Goal: Information Seeking & Learning: Learn about a topic

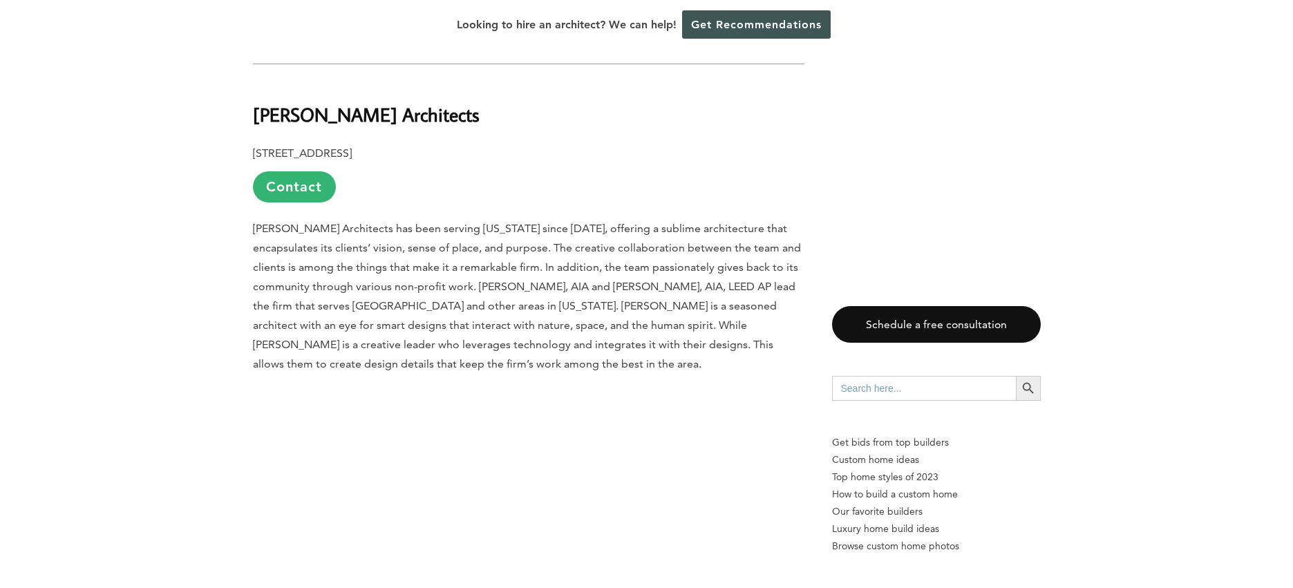
scroll to position [3663, 0]
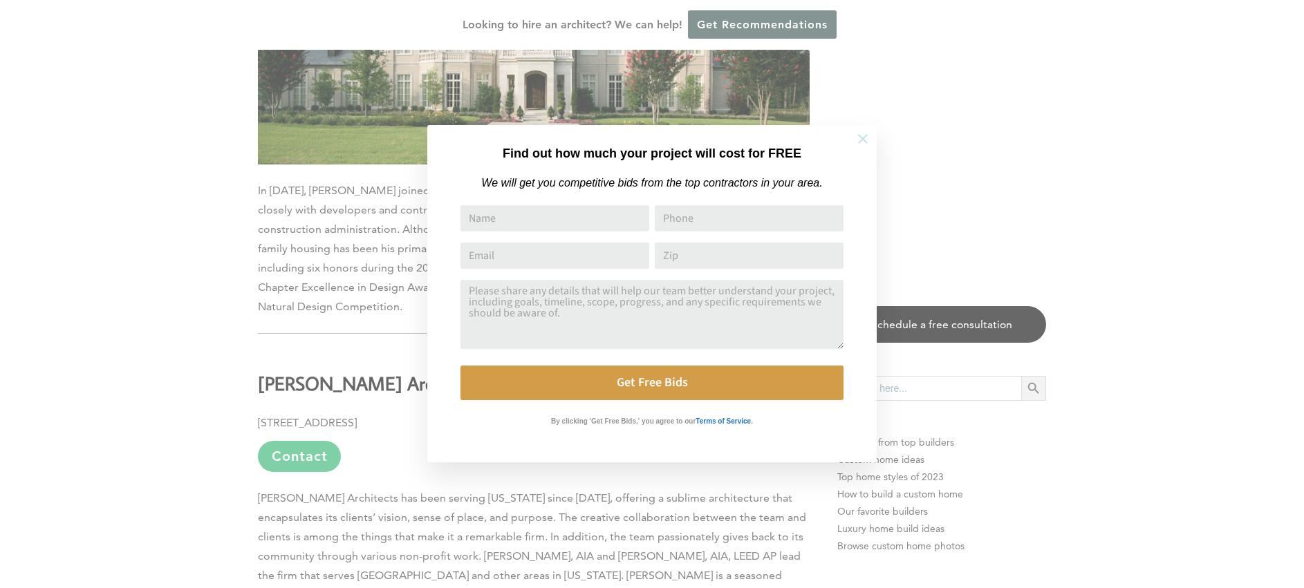
click at [863, 140] on icon at bounding box center [862, 138] width 15 height 15
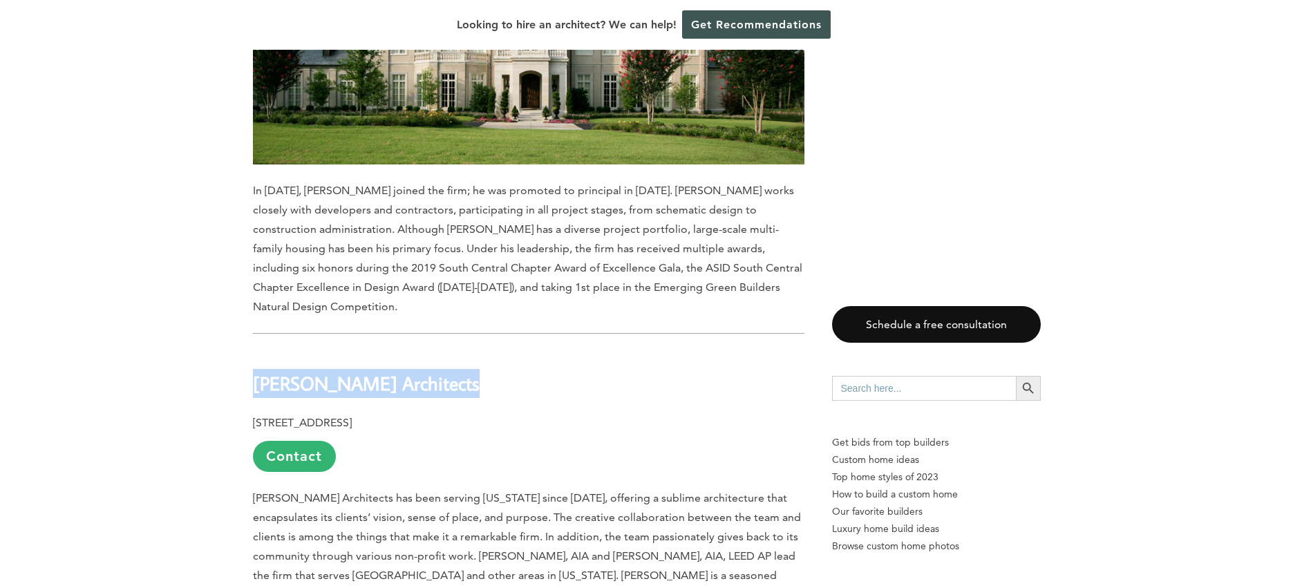
drag, startPoint x: 474, startPoint y: 235, endPoint x: 230, endPoint y: 231, distance: 243.4
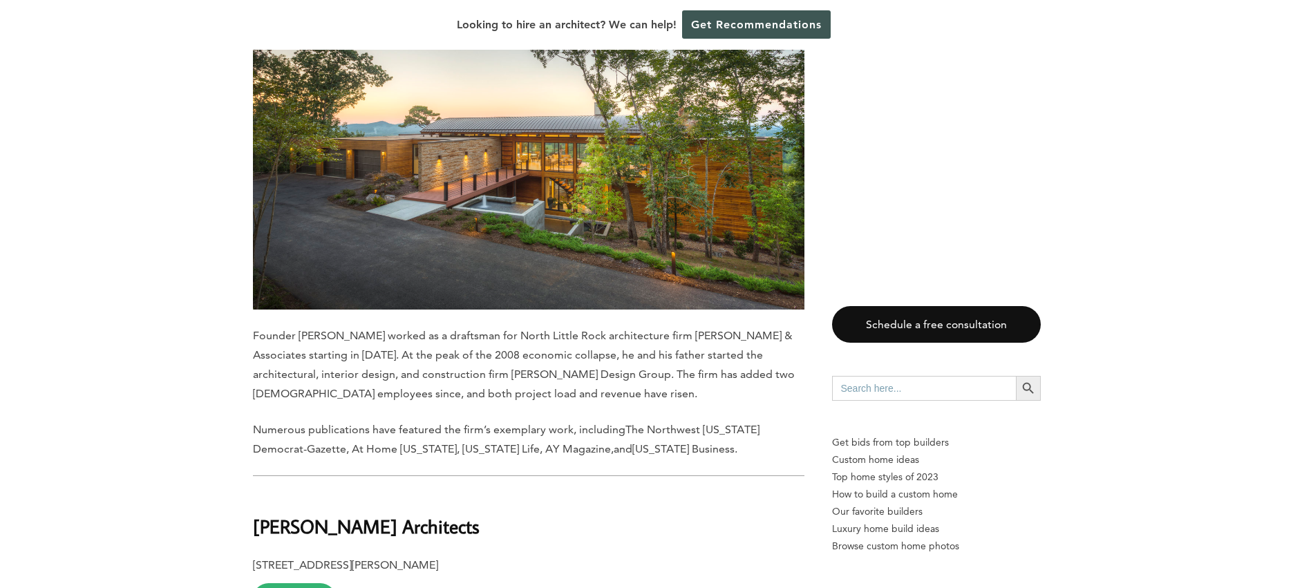
scroll to position [5441, 0]
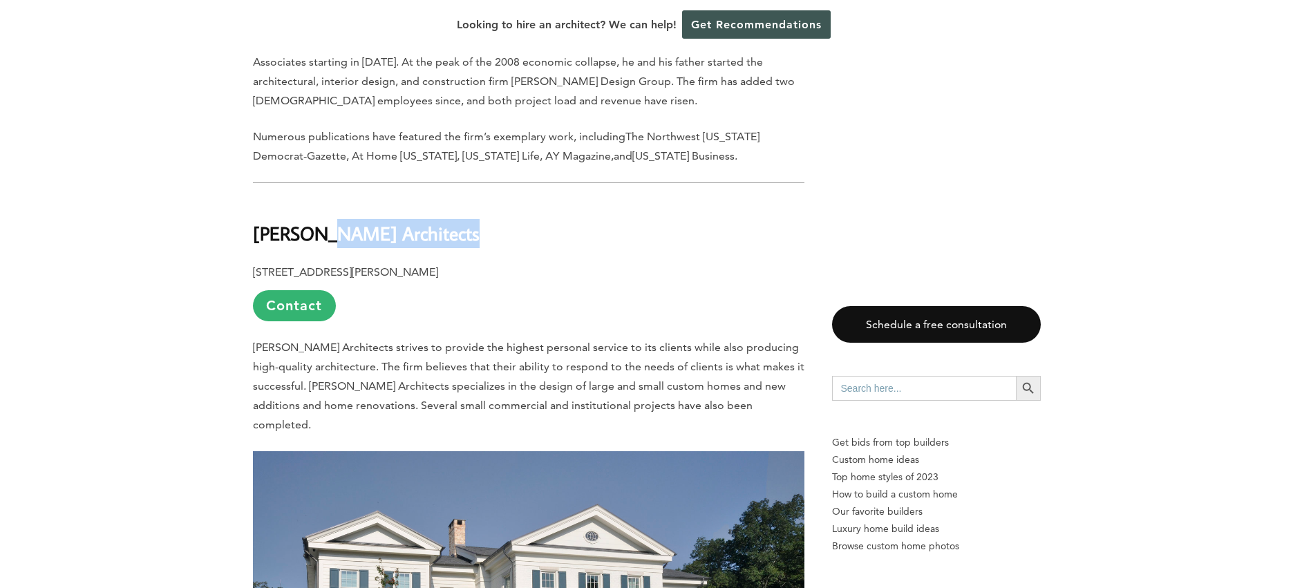
drag, startPoint x: 478, startPoint y: 71, endPoint x: 303, endPoint y: 59, distance: 174.6
click at [315, 200] on h2 "[PERSON_NAME] Architects" at bounding box center [529, 224] width 552 height 48
click at [475, 200] on h2 "[PERSON_NAME] Architects" at bounding box center [529, 224] width 552 height 48
drag, startPoint x: 487, startPoint y: 61, endPoint x: 267, endPoint y: 55, distance: 219.9
click at [267, 200] on h2 "[PERSON_NAME] Architects" at bounding box center [529, 224] width 552 height 48
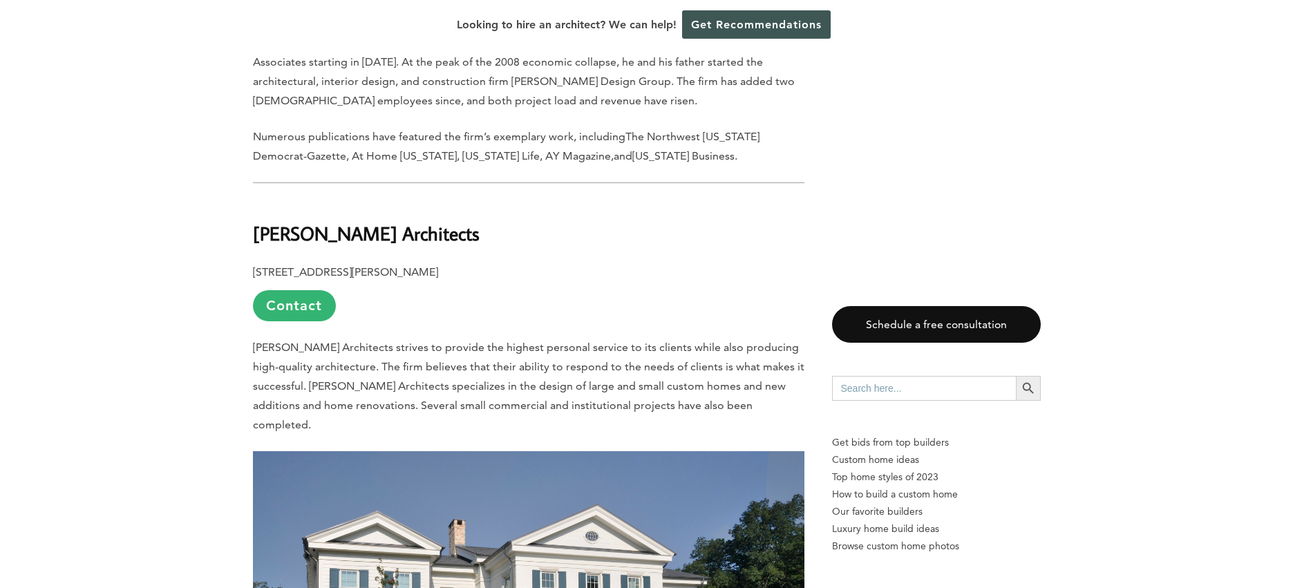
drag, startPoint x: 538, startPoint y: 53, endPoint x: 214, endPoint y: 81, distance: 325.4
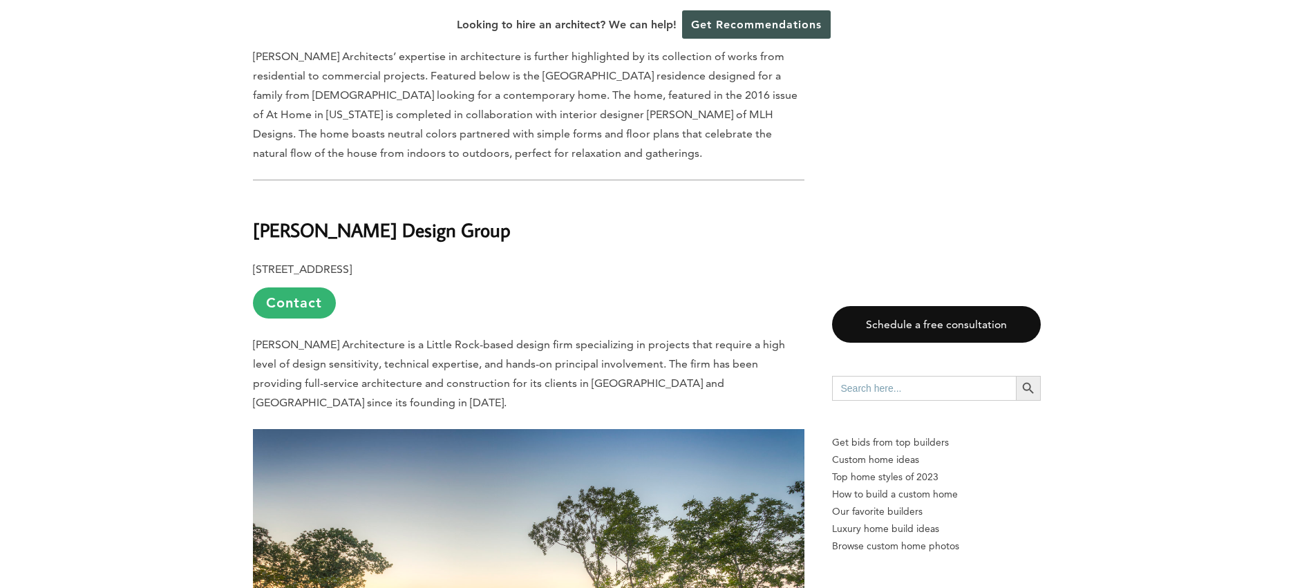
scroll to position [4586, 0]
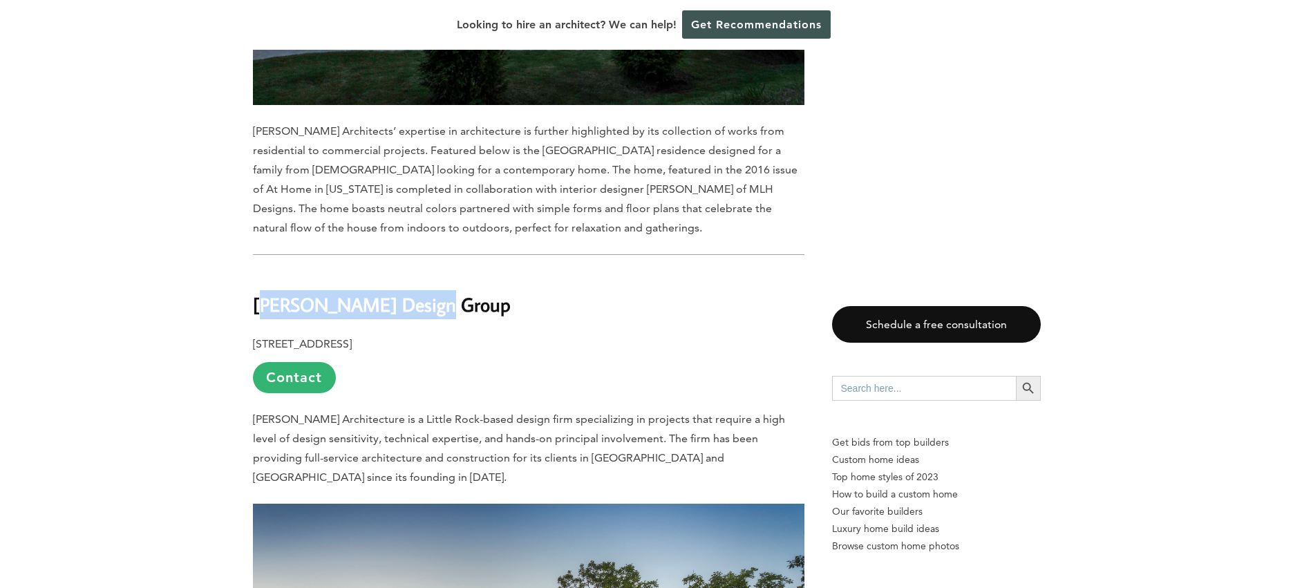
drag, startPoint x: 441, startPoint y: 160, endPoint x: 266, endPoint y: 157, distance: 174.9
click at [266, 272] on h2 "[PERSON_NAME] Design Group" at bounding box center [529, 296] width 552 height 48
drag, startPoint x: 244, startPoint y: 158, endPoint x: 471, endPoint y: 162, distance: 227.5
click at [471, 162] on div "Last updated on [DATE] 02:30 pm A city’s downtown is its heartbeat—[GEOGRAPHIC_…" at bounding box center [647, 524] width 832 height 8744
click at [471, 272] on h2 "[PERSON_NAME] Design Group" at bounding box center [529, 296] width 552 height 48
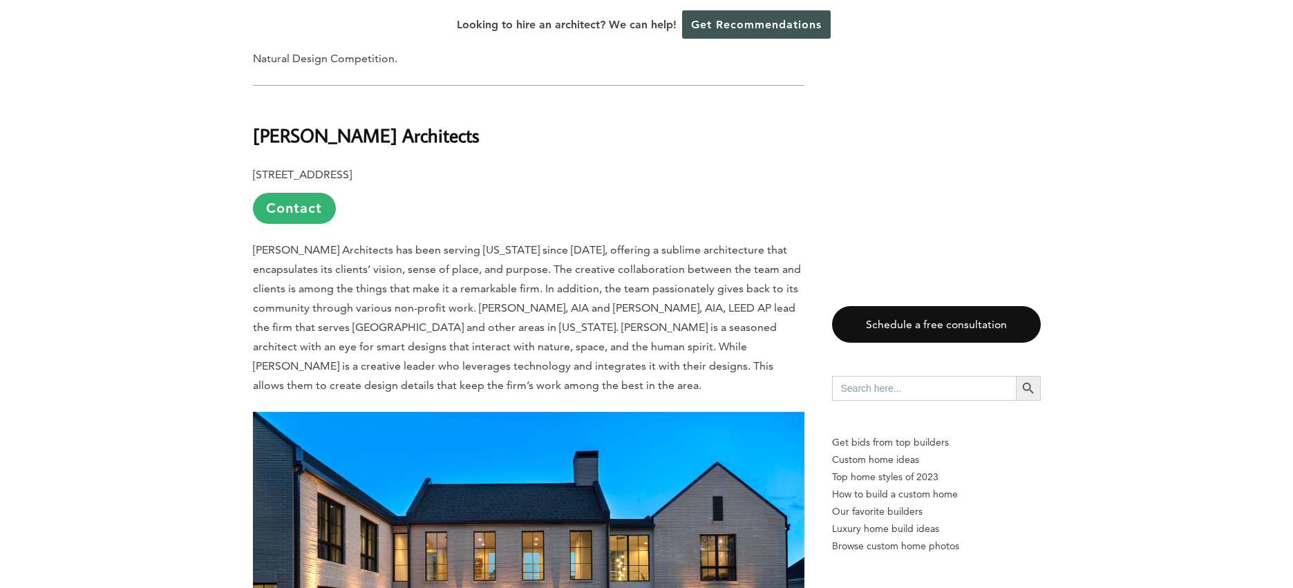
scroll to position [3804, 0]
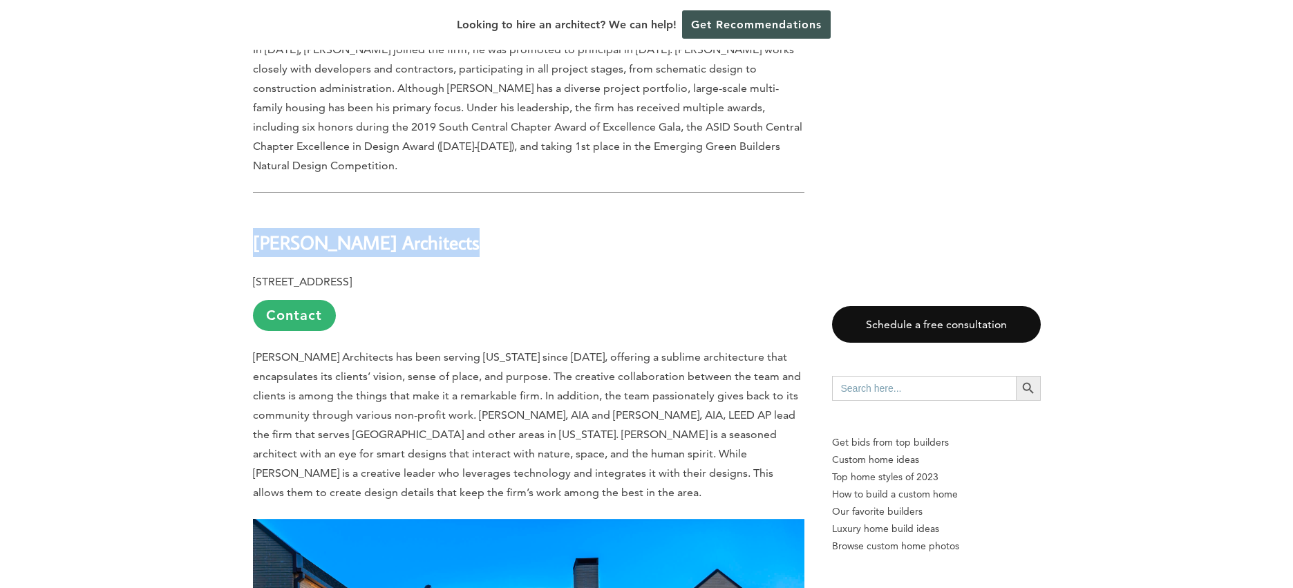
drag, startPoint x: 249, startPoint y: 97, endPoint x: 636, endPoint y: 103, distance: 387.2
click at [596, 272] on p "[STREET_ADDRESS] Contact" at bounding box center [529, 301] width 552 height 59
drag, startPoint x: 494, startPoint y: 95, endPoint x: 282, endPoint y: 88, distance: 212.4
click at [288, 209] on h2 "[PERSON_NAME] Architects" at bounding box center [529, 233] width 552 height 48
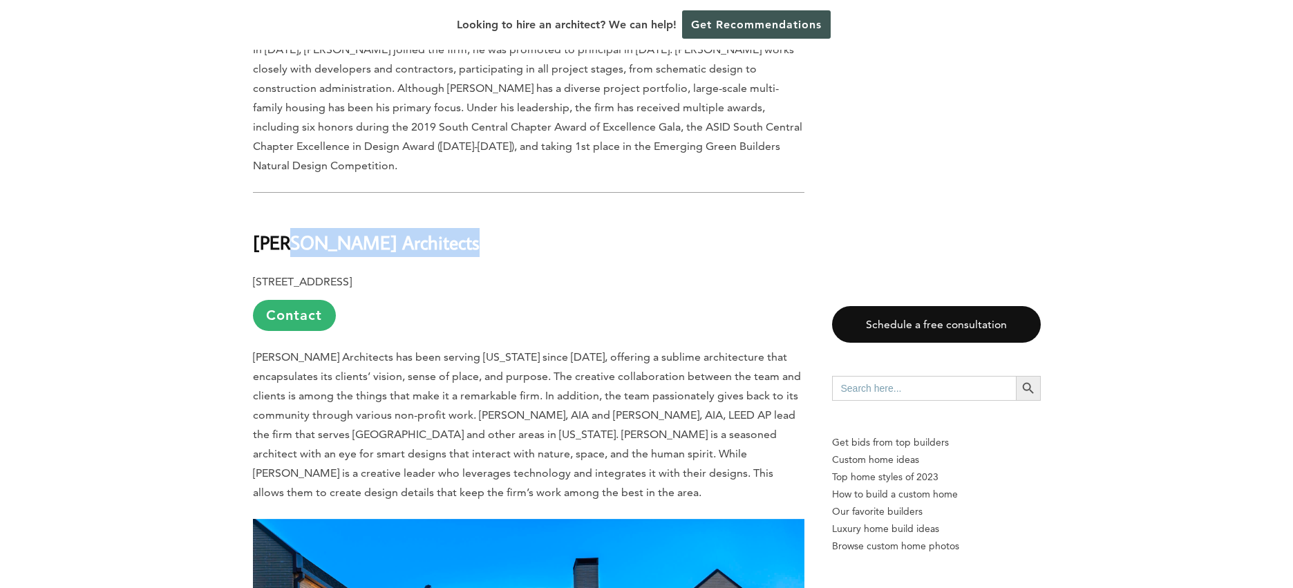
click at [594, 209] on h2 "[PERSON_NAME] Architects" at bounding box center [529, 233] width 552 height 48
